Goal: Communication & Community: Answer question/provide support

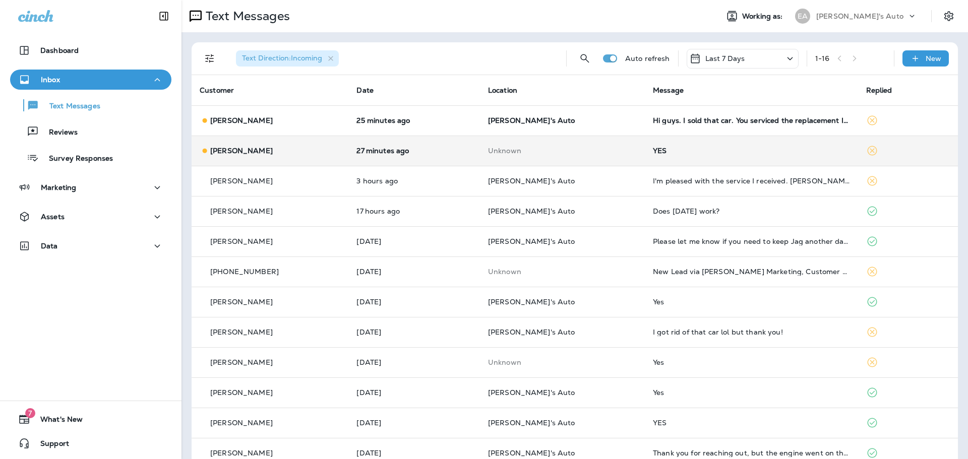
click at [510, 149] on p "Unknown" at bounding box center [562, 151] width 149 height 8
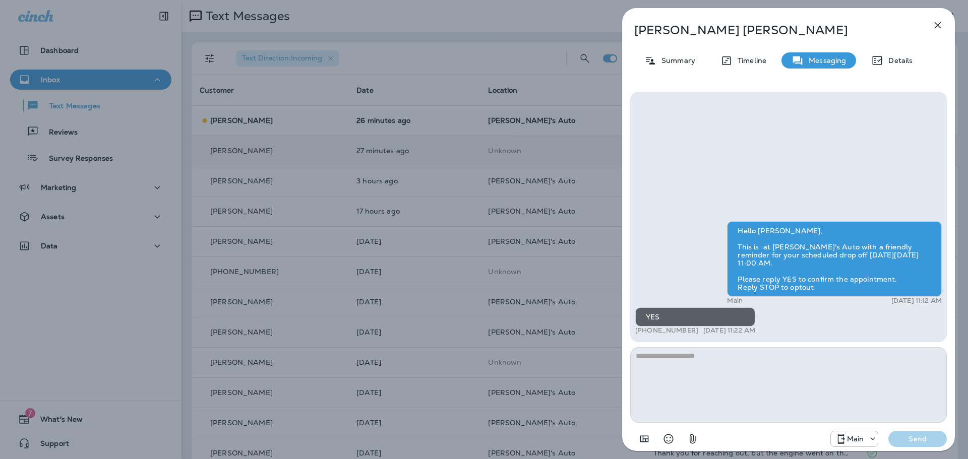
click at [500, 126] on div "[PERSON_NAME] Summary Timeline Messaging Details Hello [PERSON_NAME], This is a…" at bounding box center [484, 229] width 968 height 459
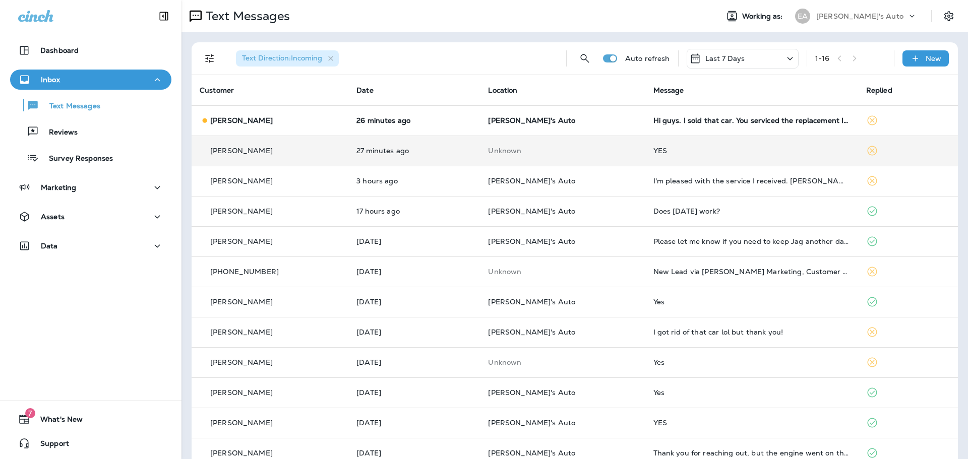
click at [409, 129] on div at bounding box center [484, 229] width 968 height 459
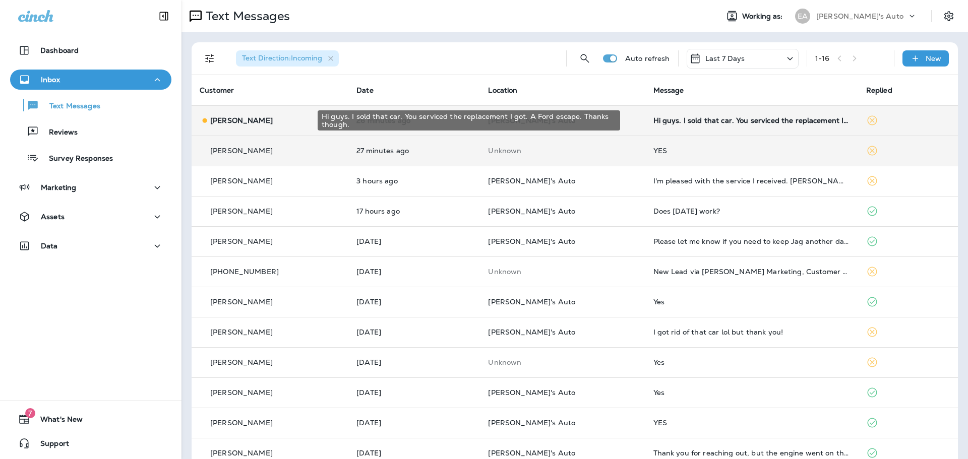
click at [700, 121] on div "Hi guys. I sold that car. You serviced the replacement I got. A Ford escape. Th…" at bounding box center [752, 120] width 197 height 8
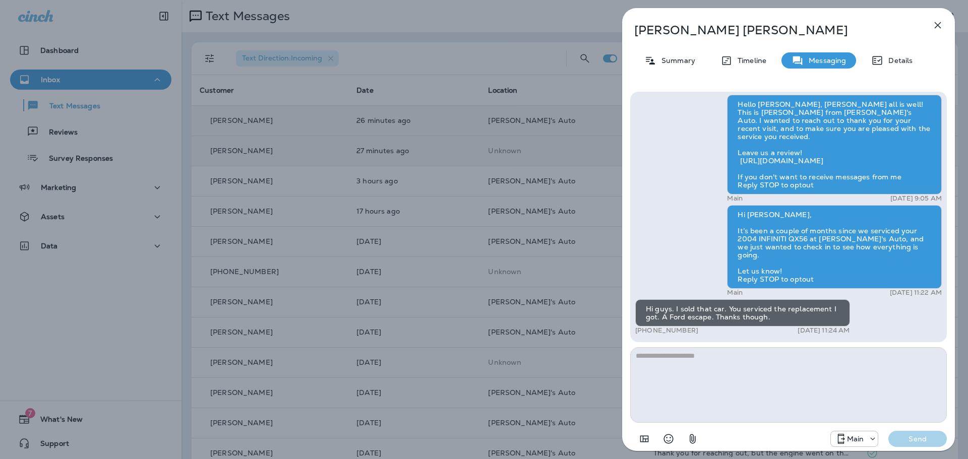
click at [712, 380] on textarea at bounding box center [788, 385] width 317 height 76
type textarea "**********"
click at [931, 439] on p "Send" at bounding box center [918, 439] width 42 height 9
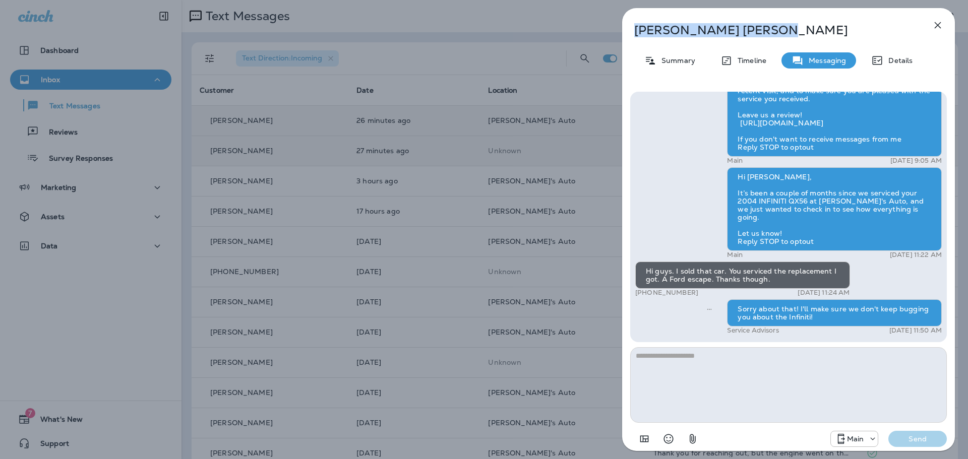
drag, startPoint x: 724, startPoint y: 29, endPoint x: 632, endPoint y: 31, distance: 92.3
click at [632, 31] on div "[PERSON_NAME]" at bounding box center [772, 30] width 300 height 14
copy p "[PERSON_NAME]"
